Goal: Information Seeking & Learning: Find contact information

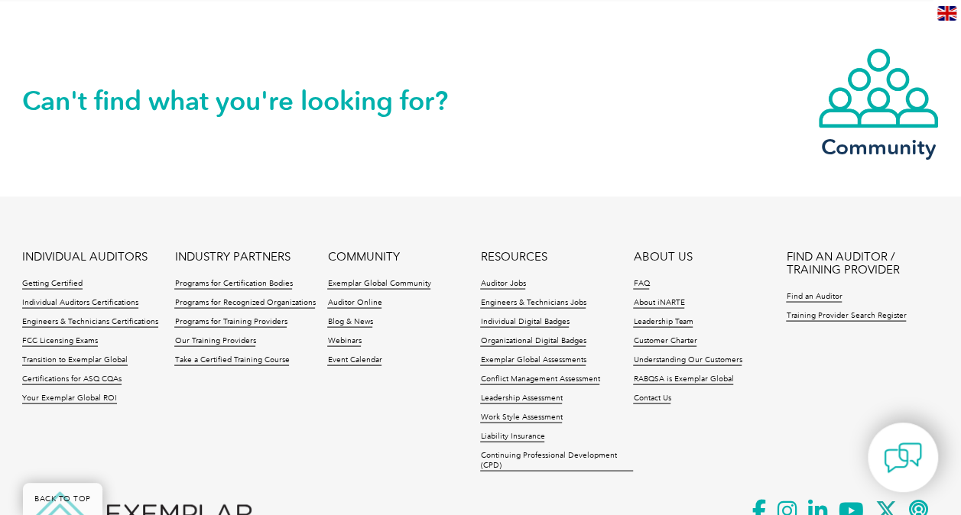
scroll to position [1459, 0]
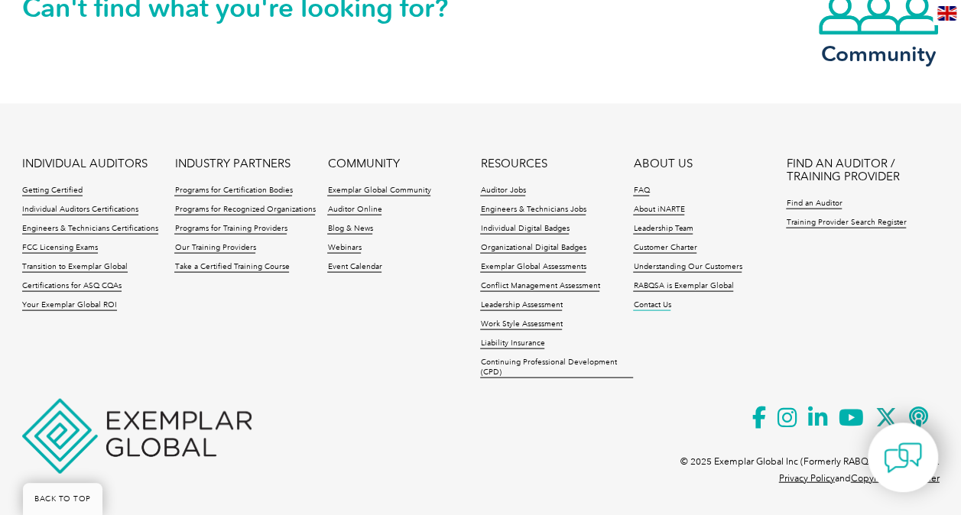
click at [655, 303] on link "Contact Us" at bounding box center [651, 305] width 37 height 11
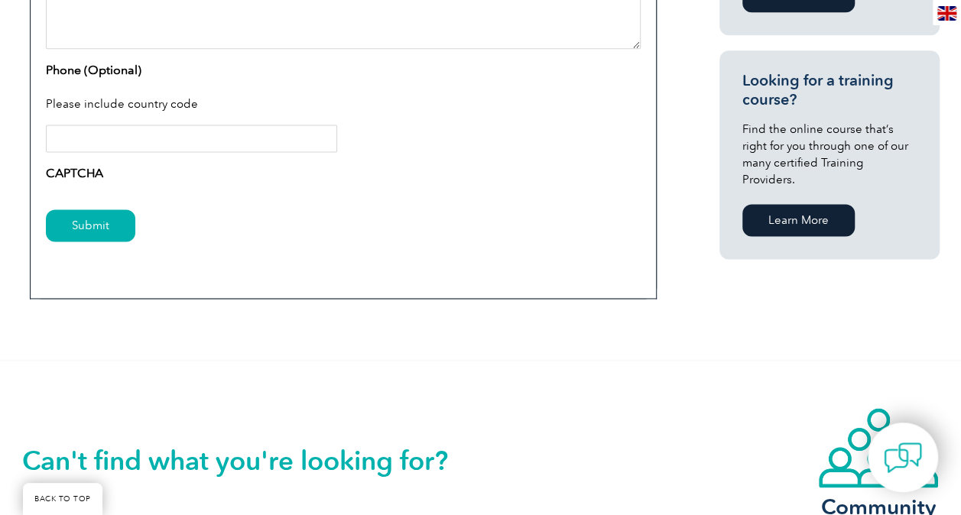
scroll to position [1223, 0]
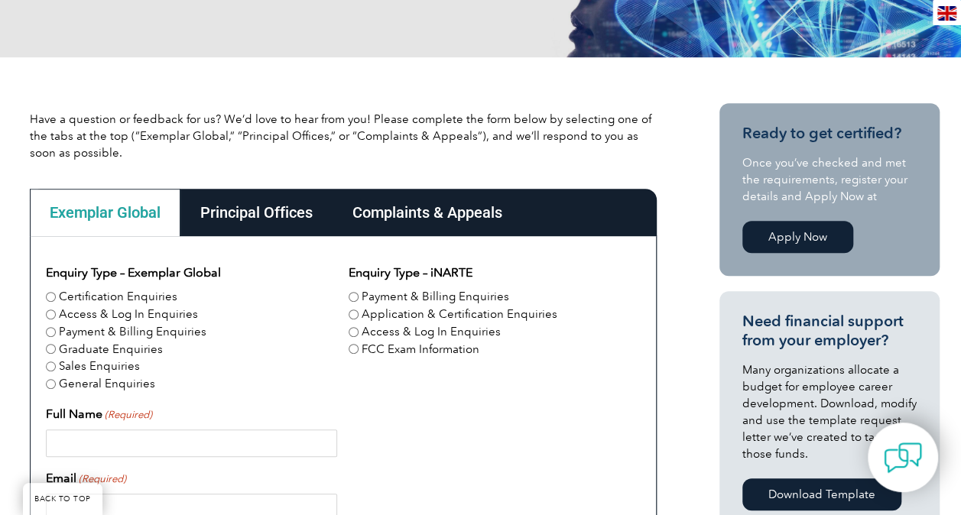
scroll to position [306, 0]
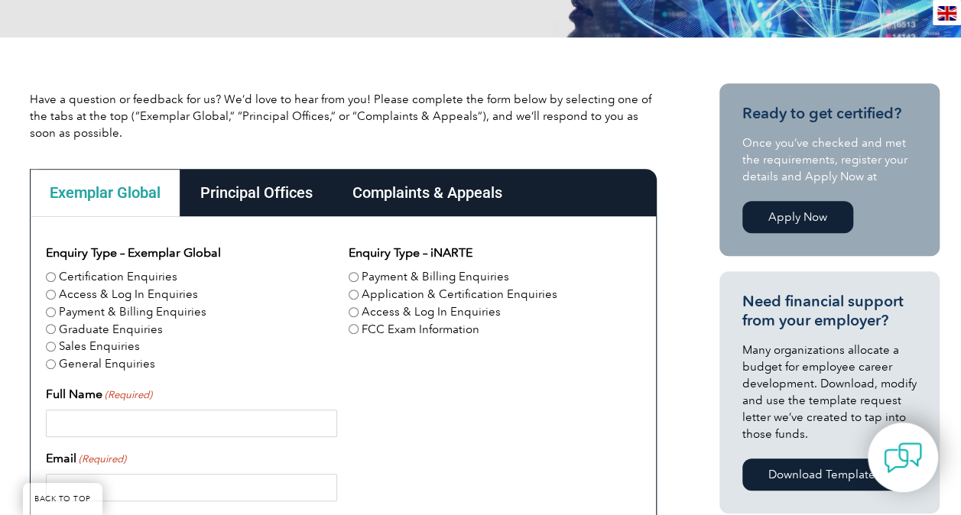
click at [268, 177] on div "Principal Offices" at bounding box center [256, 192] width 152 height 47
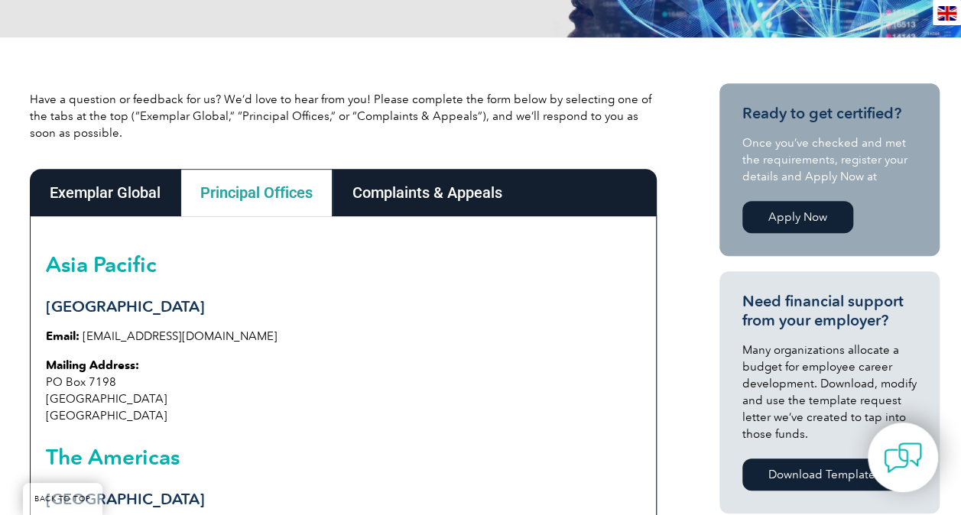
click at [437, 180] on div "Complaints & Appeals" at bounding box center [428, 192] width 190 height 47
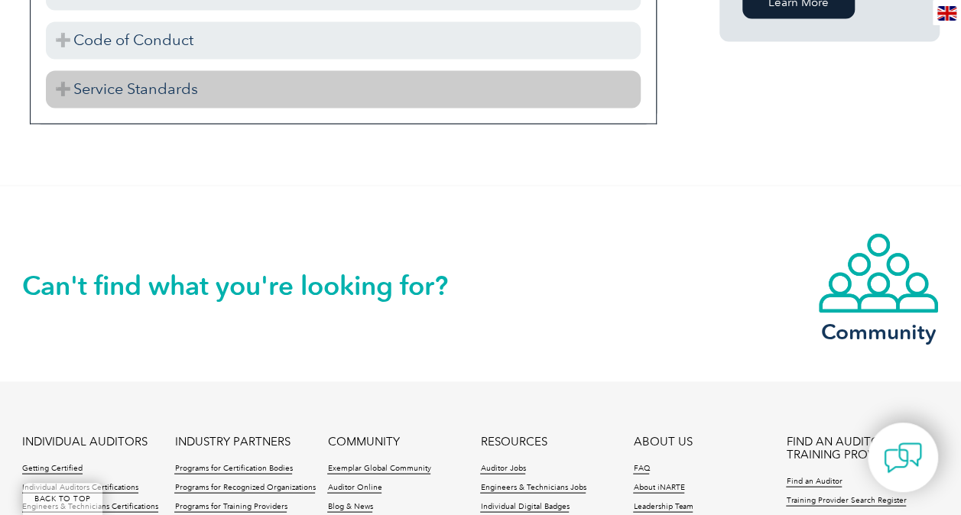
scroll to position [1300, 0]
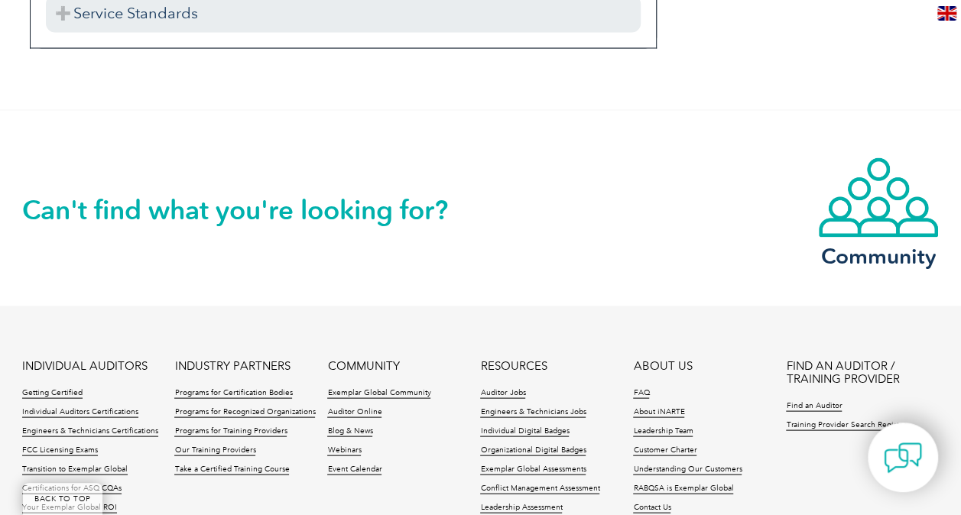
click at [297, 211] on h2 "Can't find what you're looking for?" at bounding box center [251, 209] width 459 height 24
click at [309, 197] on h2 "Can't find what you're looking for?" at bounding box center [251, 209] width 459 height 24
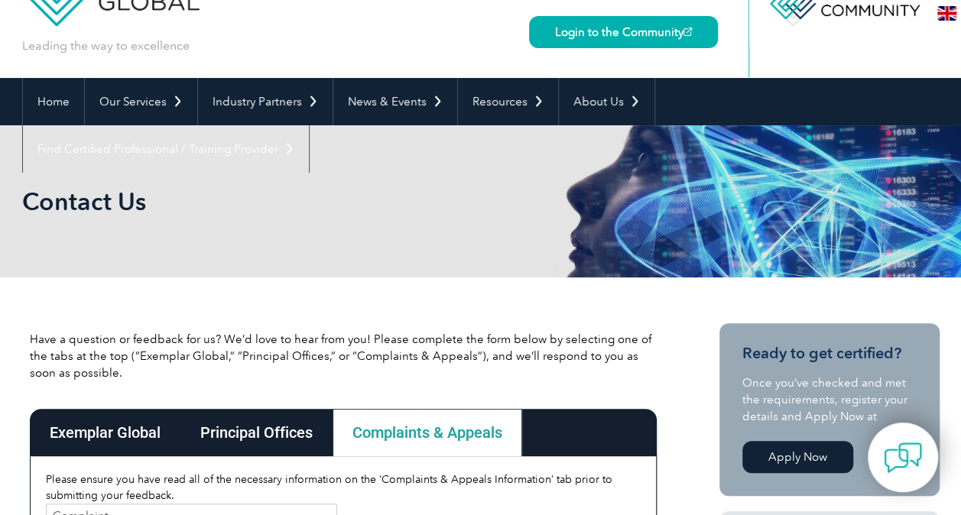
scroll to position [0, 0]
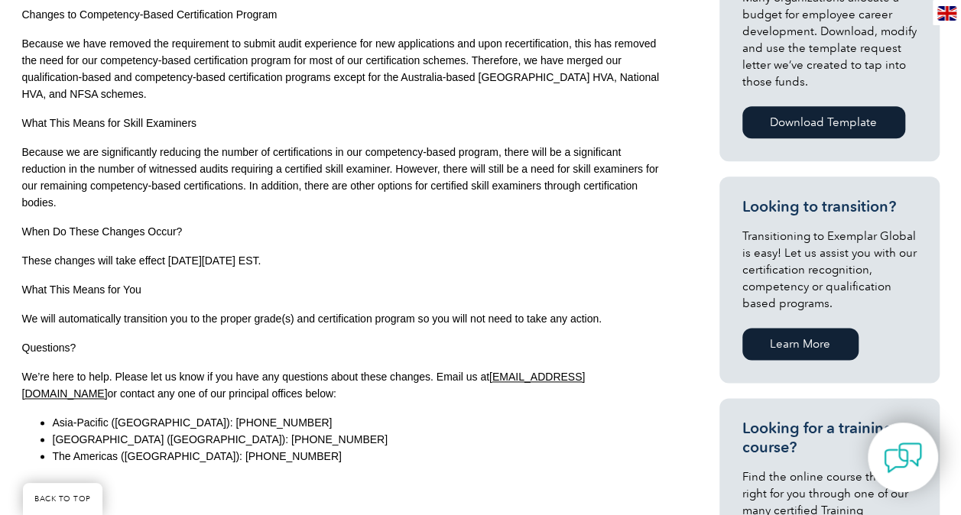
scroll to position [841, 0]
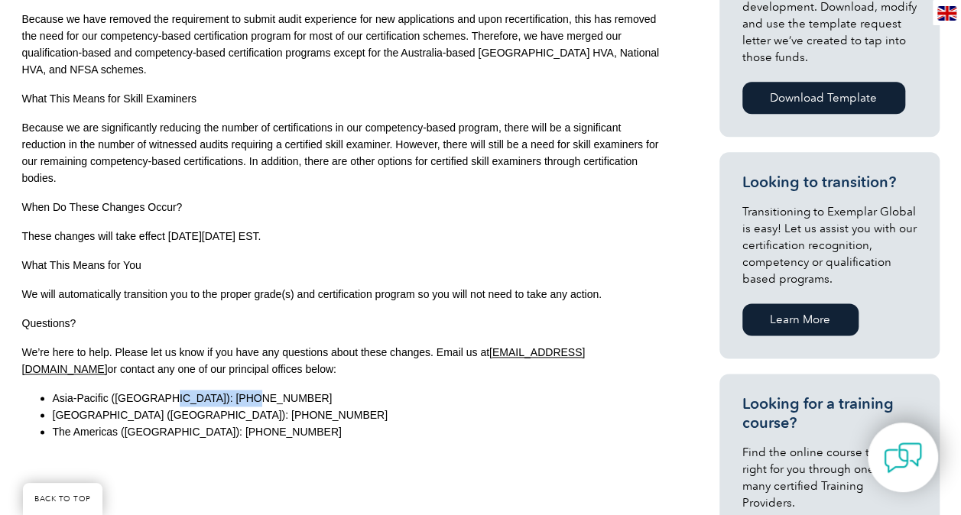
drag, startPoint x: 162, startPoint y: 394, endPoint x: 248, endPoint y: 398, distance: 85.7
click at [248, 398] on li "Asia-Pacific (Sydney): +61 2 4728 4600" at bounding box center [359, 398] width 612 height 17
drag, startPoint x: 248, startPoint y: 398, endPoint x: 209, endPoint y: 402, distance: 38.5
copy span "+61 2 4728 4600"
click at [563, 264] on p "What This Means for You" at bounding box center [343, 265] width 642 height 17
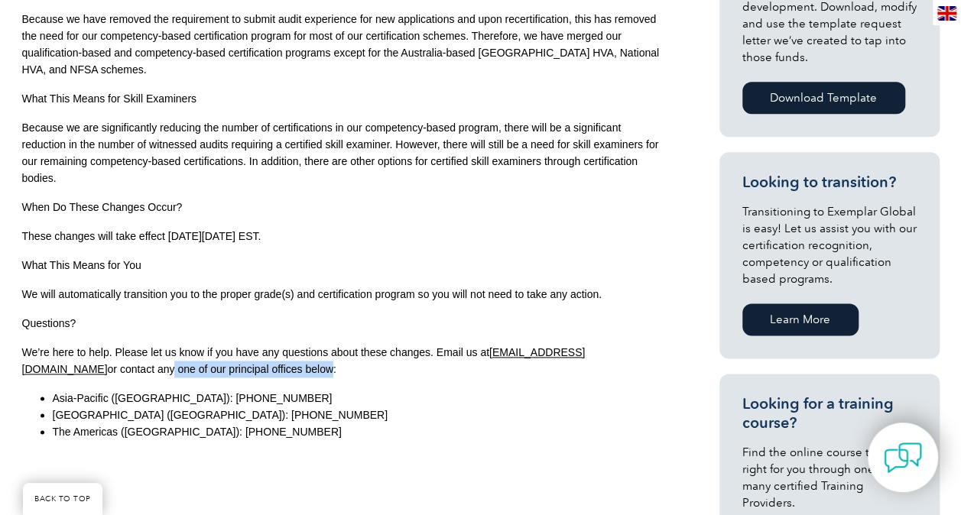
drag, startPoint x: 32, startPoint y: 361, endPoint x: 211, endPoint y: 373, distance: 179.3
click at [211, 373] on p "We’re here to help. Please let us know if you have any questions about these ch…" at bounding box center [343, 361] width 642 height 34
drag, startPoint x: 211, startPoint y: 373, endPoint x: 370, endPoint y: 411, distance: 163.5
click at [370, 411] on li "North Asia (Seoul): +82 070 4732 5082" at bounding box center [359, 415] width 612 height 17
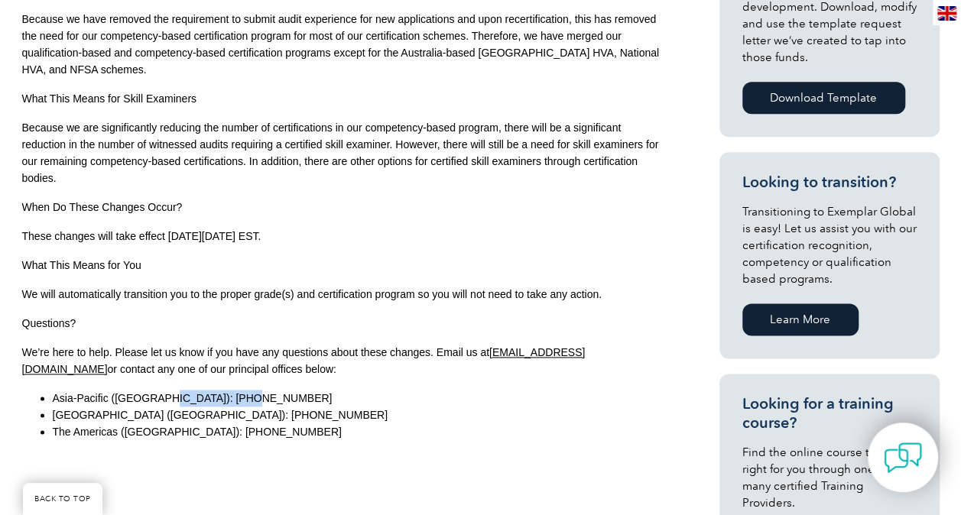
drag, startPoint x: 246, startPoint y: 396, endPoint x: 161, endPoint y: 398, distance: 84.9
click at [161, 398] on li "Asia-Pacific (Sydney): +61 2 4728 4600" at bounding box center [359, 398] width 612 height 17
copy span "+61 2 4728 4600"
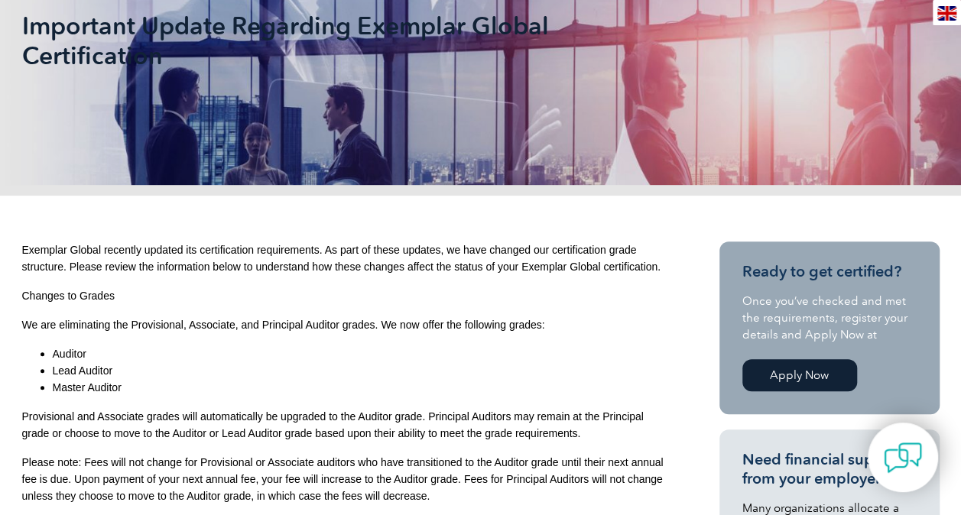
scroll to position [0, 0]
